Goal: Task Accomplishment & Management: Manage account settings

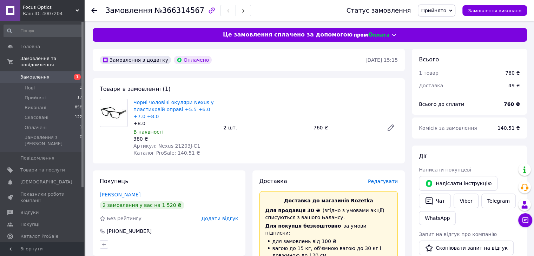
click at [94, 10] on icon at bounding box center [94, 11] width 6 height 6
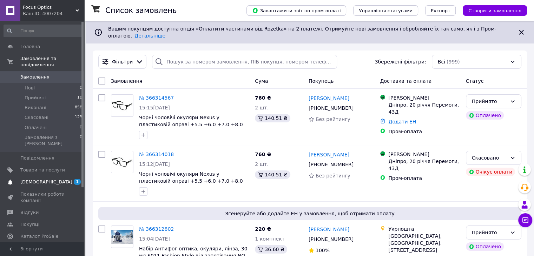
click at [49, 179] on span "[DEMOGRAPHIC_DATA]" at bounding box center [42, 182] width 45 height 6
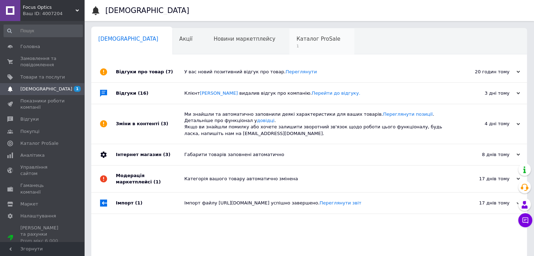
click at [289, 51] on div "Каталог ProSale 1" at bounding box center [321, 41] width 65 height 27
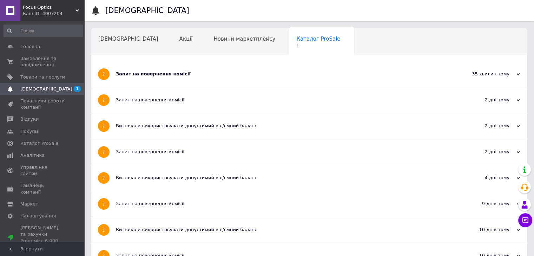
click at [216, 71] on div "Запит на повернення комісії" at bounding box center [283, 74] width 334 height 6
